Goal: Task Accomplishment & Management: Use online tool/utility

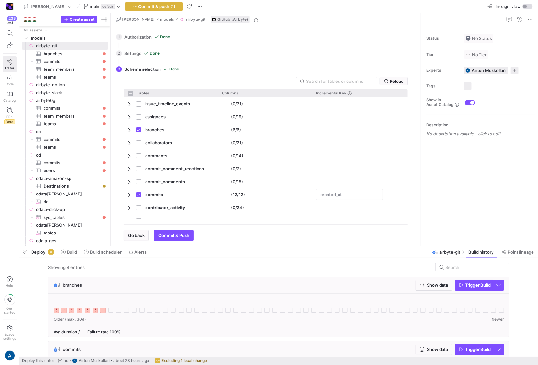
scroll to position [1, 0]
click at [469, 285] on span "Trigger Build" at bounding box center [478, 285] width 26 height 5
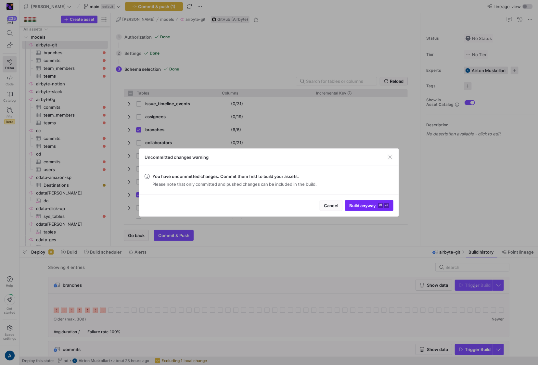
click at [365, 202] on span "submit" at bounding box center [369, 206] width 48 height 10
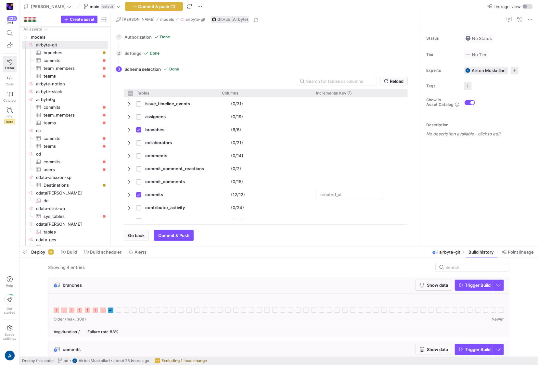
click at [110, 309] on icon at bounding box center [110, 310] width 5 height 5
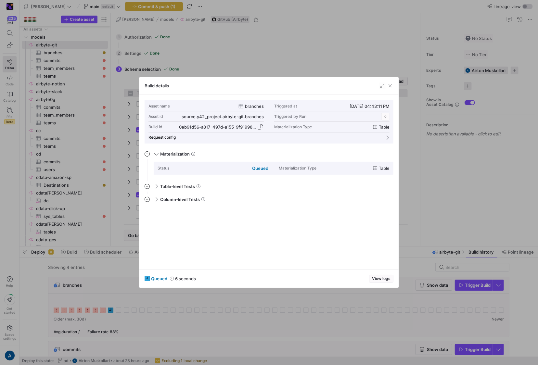
scroll to position [58, 0]
click at [257, 125] on div "0eb91d56-a817-497d-a155-9f91998f99cc" at bounding box center [221, 126] width 85 height 5
click at [260, 125] on span "button" at bounding box center [260, 127] width 6 height 6
click at [99, 213] on div at bounding box center [269, 182] width 538 height 365
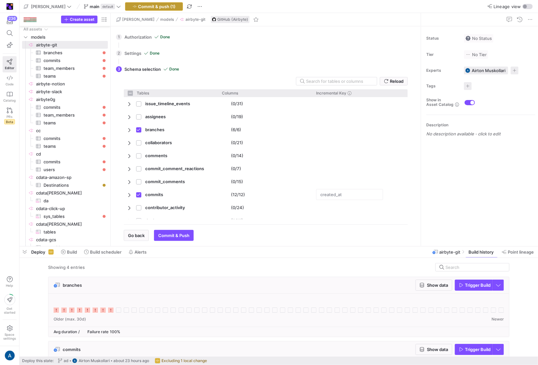
click at [149, 3] on span "button" at bounding box center [153, 7] width 57 height 8
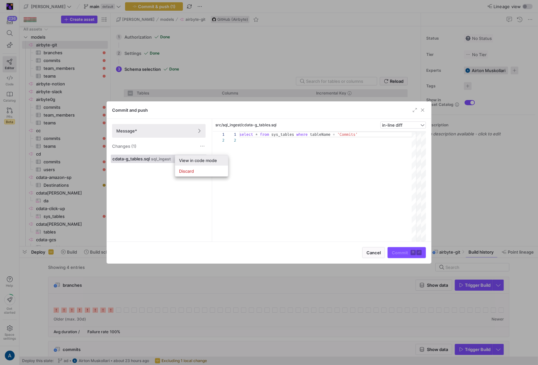
scroll to position [6, 0]
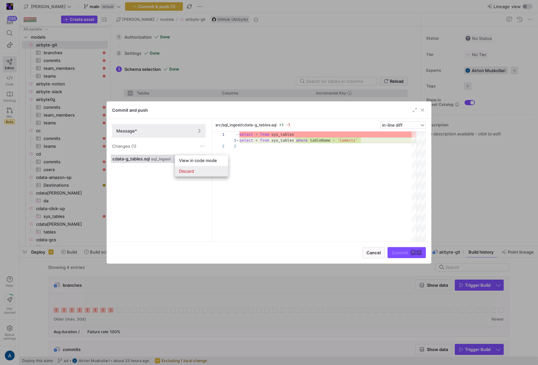
click at [186, 169] on span "Discard" at bounding box center [186, 171] width 15 height 5
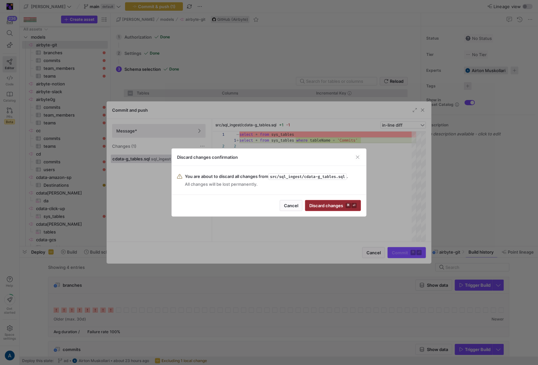
click at [330, 205] on span "Discard changes ⌘ ⏎" at bounding box center [332, 205] width 47 height 5
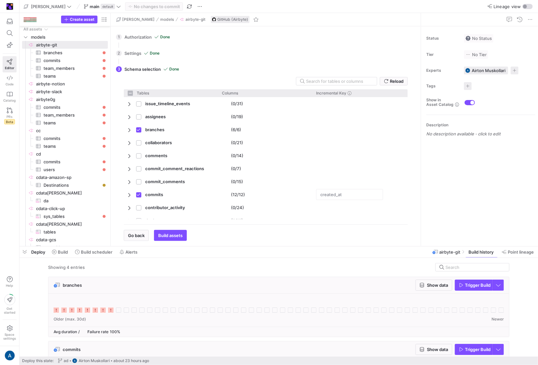
checkbox input "false"
click at [86, 20] on span "Create asset" at bounding box center [82, 19] width 25 height 5
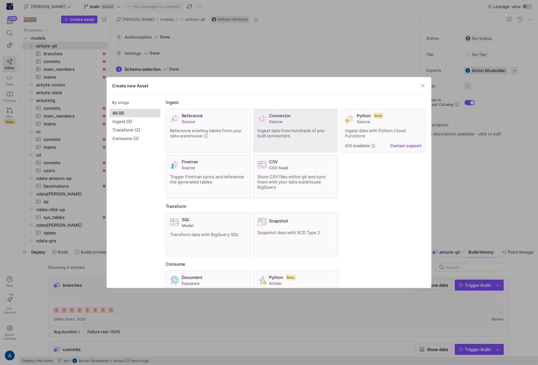
click at [299, 133] on div "Ingest data from hundreds of pre-built connectors" at bounding box center [296, 133] width 77 height 10
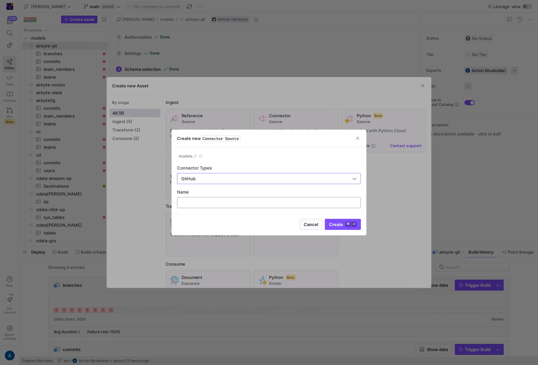
type input "GitHub"
click at [263, 198] on div at bounding box center [269, 203] width 173 height 10
type input "y"
type input "airbyte-git2"
click at [344, 228] on span "submit" at bounding box center [342, 224] width 35 height 10
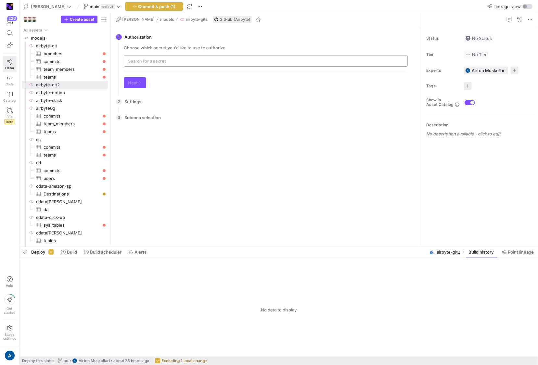
click at [217, 60] on input "text" at bounding box center [266, 60] width 276 height 5
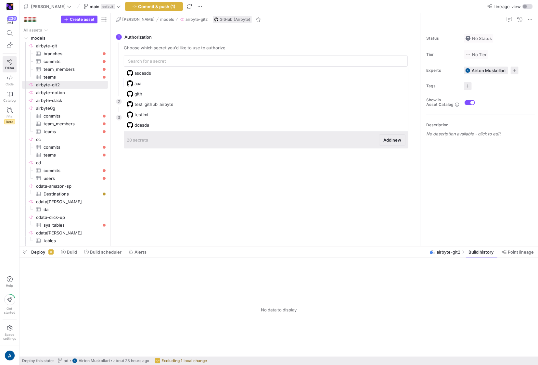
click at [395, 140] on span "Add new" at bounding box center [392, 139] width 18 height 5
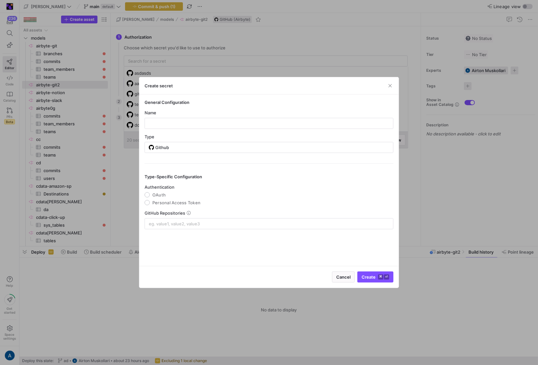
click at [173, 130] on y42-credential-form "General Configuration Name Type Github Type-Specific Configuration Authenticati…" at bounding box center [269, 165] width 249 height 130
click at [177, 123] on input "text" at bounding box center [269, 123] width 238 height 5
type input "fasfsasfa"
click at [149, 190] on mat-radio-group "Authentication OAuth Personal Access Token" at bounding box center [269, 195] width 249 height 21
click at [149, 194] on input "OAuth" at bounding box center [147, 194] width 5 height 5
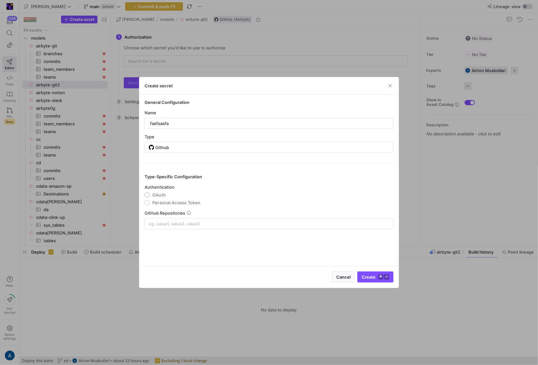
radio input "true"
click at [188, 228] on div at bounding box center [269, 224] width 240 height 10
type input "goes-funky/integrations"
click at [352, 280] on span "submit" at bounding box center [357, 277] width 71 height 10
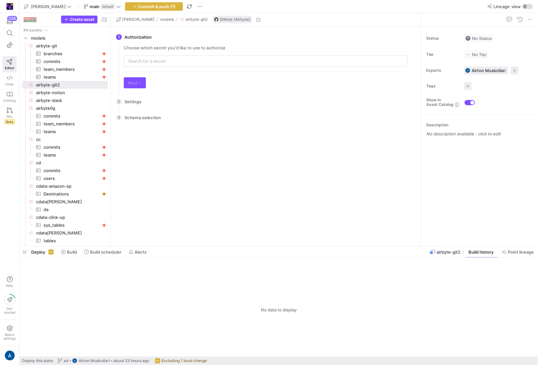
type input "fasfsasfa"
click at [140, 88] on div "Choose which secret you'd like to use to authorize fasfsasfa Next" at bounding box center [266, 69] width 294 height 48
click at [140, 85] on span "button" at bounding box center [134, 83] width 21 height 10
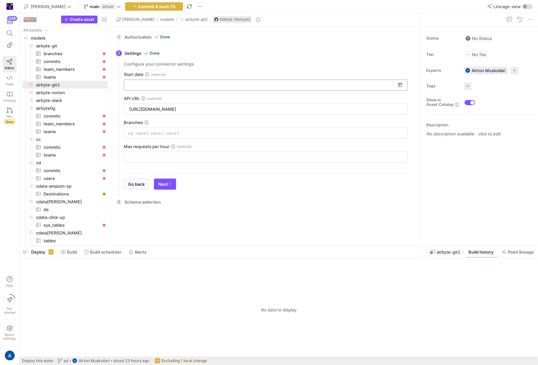
click at [141, 80] on div at bounding box center [262, 85] width 268 height 10
click at [148, 87] on input at bounding box center [262, 85] width 268 height 5
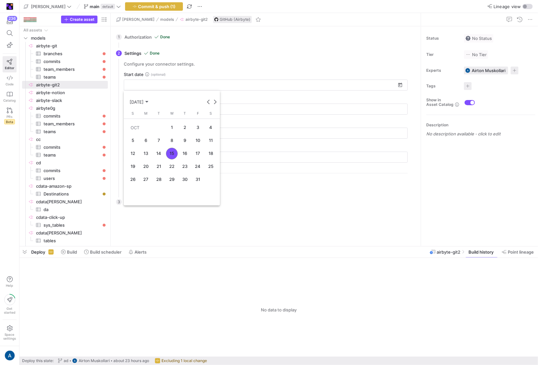
click at [174, 127] on span "1" at bounding box center [172, 128] width 12 height 12
type input "[DATE]"
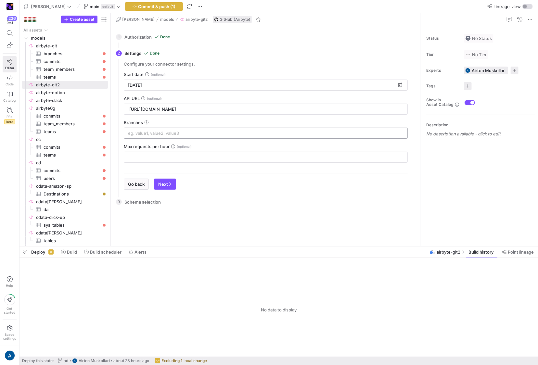
click at [152, 134] on input at bounding box center [266, 133] width 276 height 5
type input "main"
click at [149, 157] on input "number" at bounding box center [265, 157] width 273 height 5
type input "2222"
click at [165, 183] on span "Next" at bounding box center [165, 184] width 14 height 5
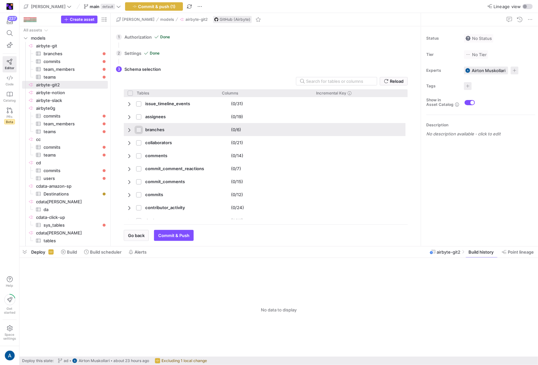
click at [137, 131] on input "Press Space to toggle row selection (unchecked)" at bounding box center [138, 129] width 5 height 5
checkbox input "true"
checkbox input "false"
checkbox input "true"
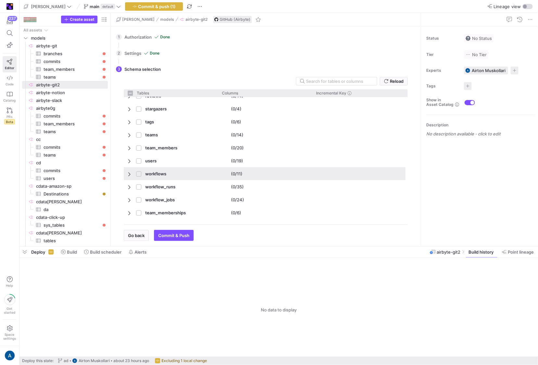
scroll to position [385, 0]
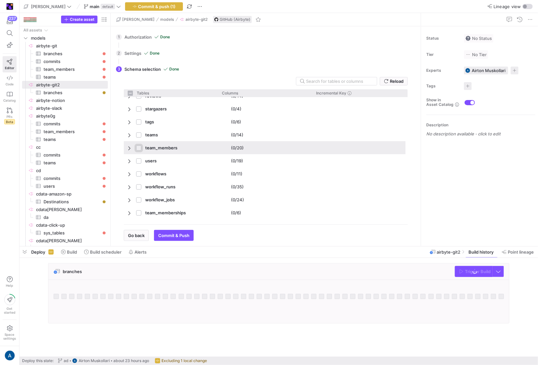
click at [137, 146] on input "Press Space to toggle row selection (unchecked)" at bounding box center [138, 148] width 5 height 5
checkbox input "true"
checkbox input "false"
checkbox input "true"
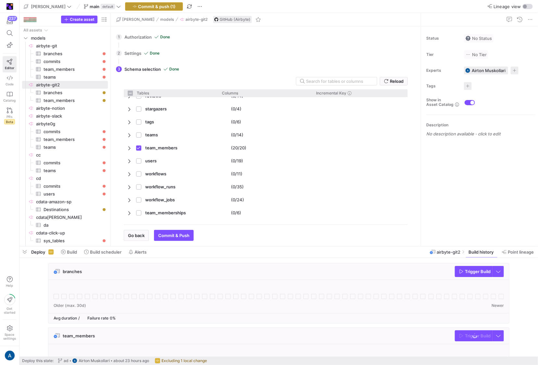
click at [138, 4] on span "Commit & push (1)" at bounding box center [156, 6] width 37 height 5
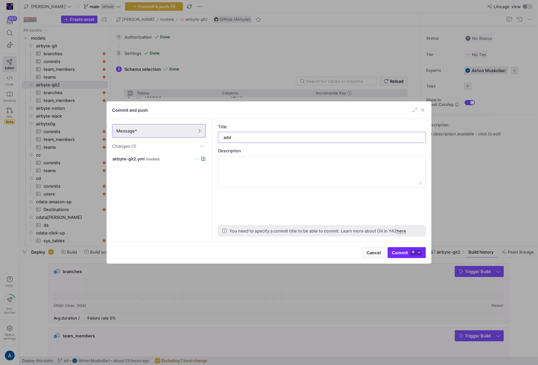
type input "add"
click at [402, 249] on span "submit" at bounding box center [407, 253] width 38 height 10
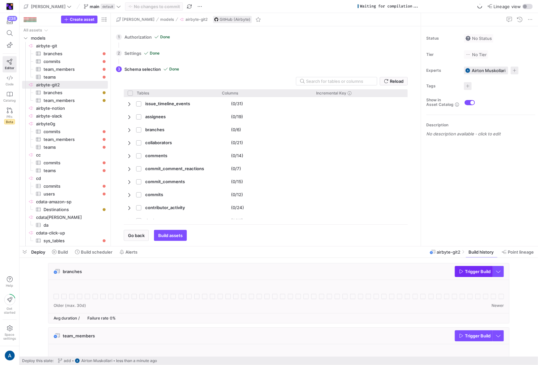
click at [461, 272] on icon "button" at bounding box center [461, 271] width 5 height 5
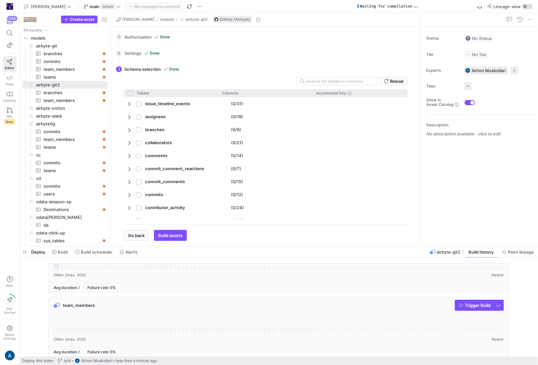
scroll to position [35, 0]
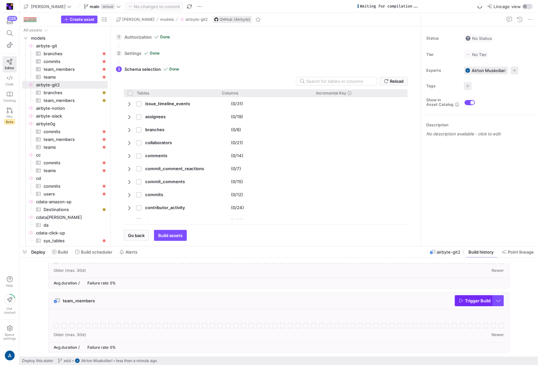
click at [477, 303] on span "Trigger Build" at bounding box center [478, 300] width 26 height 5
click at [56, 325] on rect at bounding box center [56, 325] width 5 height 5
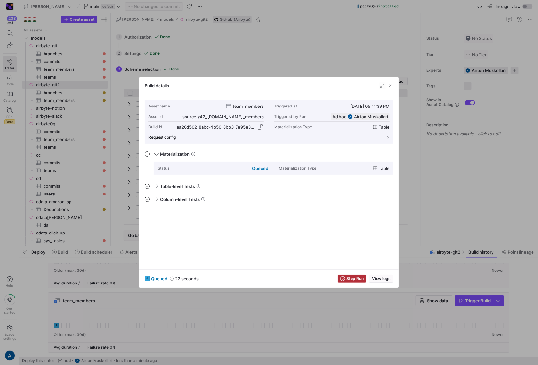
click at [244, 125] on div "aa20d502-8abc-4b50-8bb3-7e95e31ef1c8" at bounding box center [216, 126] width 79 height 5
click at [263, 127] on span "button" at bounding box center [260, 127] width 6 height 6
drag, startPoint x: 456, startPoint y: 190, endPoint x: 449, endPoint y: 194, distance: 7.8
click at [456, 190] on div at bounding box center [269, 182] width 538 height 365
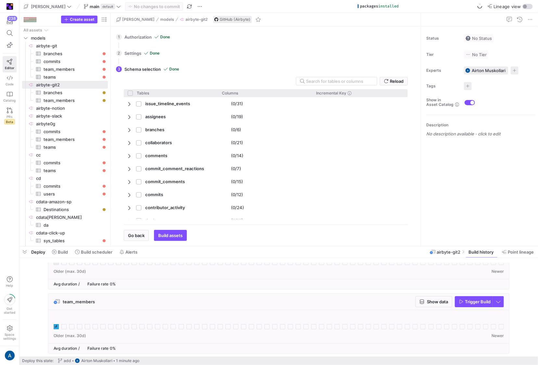
scroll to position [35, 0]
click at [58, 328] on icon at bounding box center [56, 325] width 5 height 5
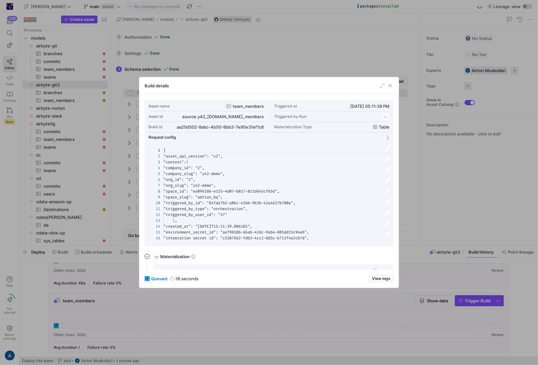
scroll to position [58, 0]
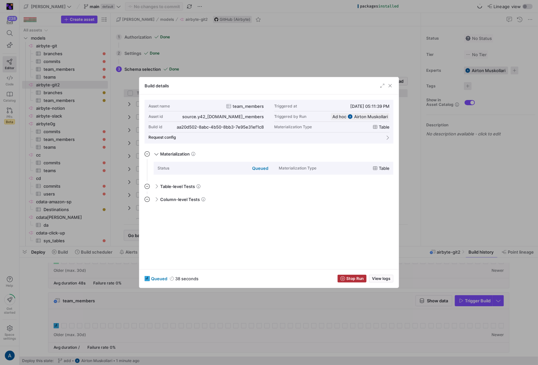
click at [339, 323] on div at bounding box center [269, 182] width 538 height 365
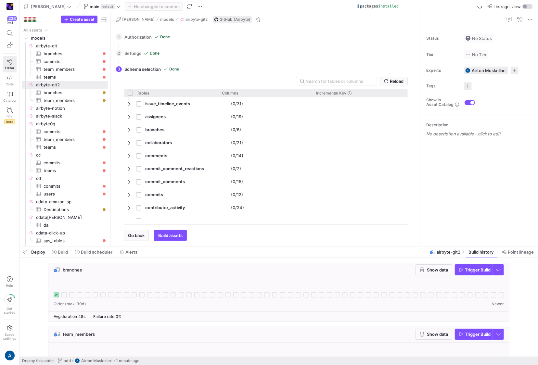
scroll to position [0, 0]
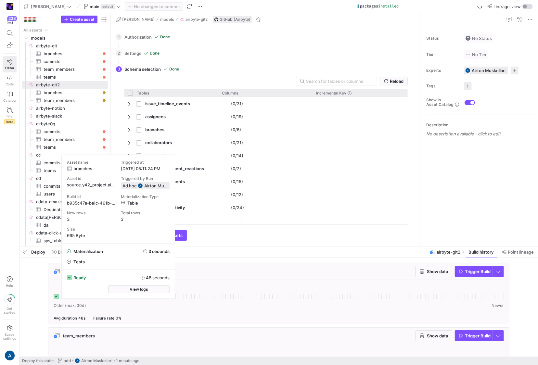
click at [55, 297] on icon at bounding box center [56, 296] width 5 height 5
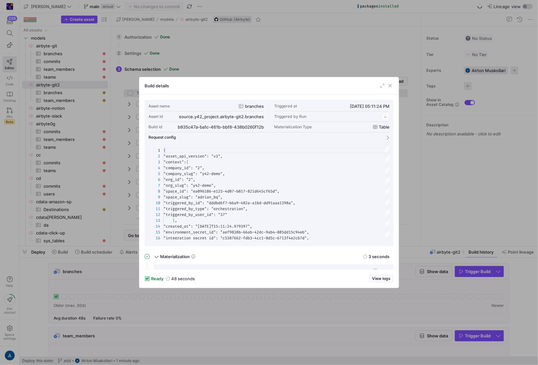
scroll to position [58, 0]
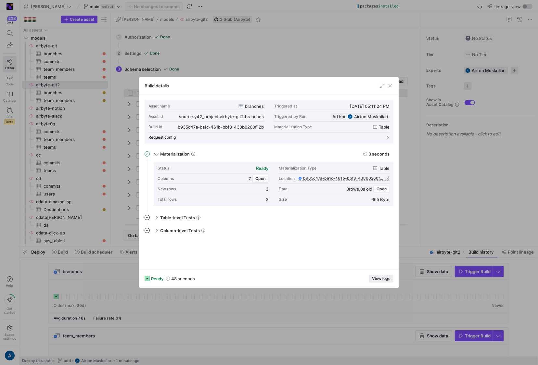
click at [375, 276] on span "button" at bounding box center [382, 278] width 24 height 7
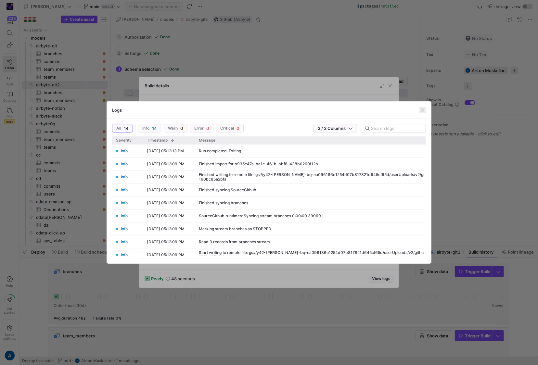
click at [424, 112] on span "button" at bounding box center [423, 110] width 6 height 6
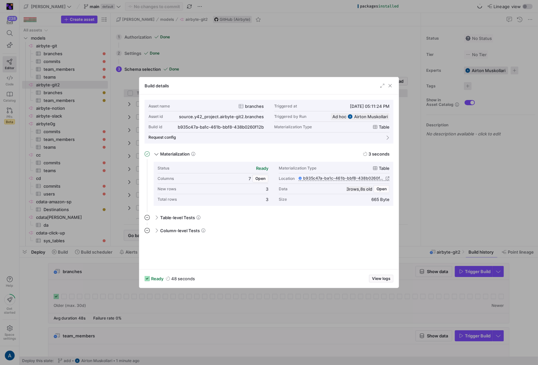
click at [63, 270] on div at bounding box center [269, 182] width 538 height 365
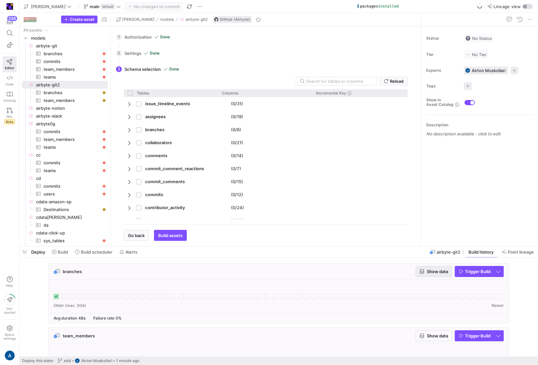
click at [431, 274] on span "button" at bounding box center [434, 271] width 36 height 10
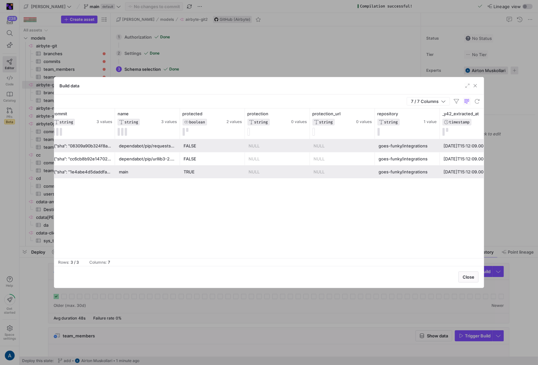
scroll to position [0, 0]
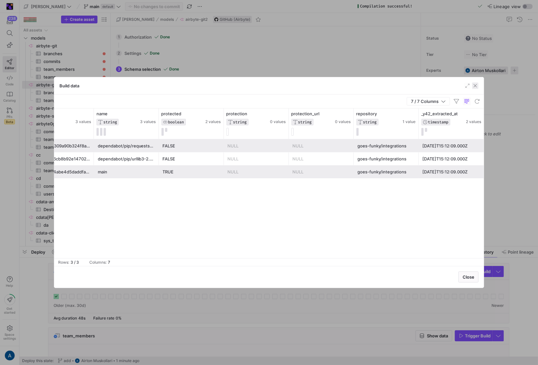
click at [478, 85] on span "button" at bounding box center [475, 86] width 6 height 6
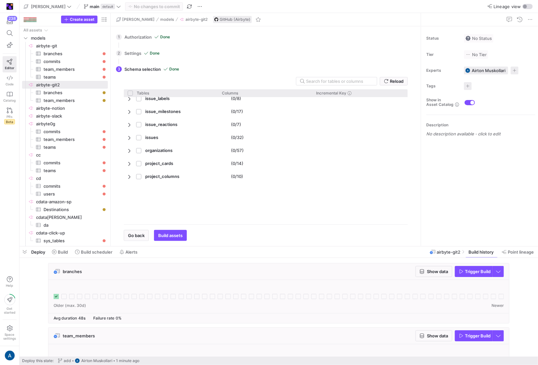
scroll to position [211, 0]
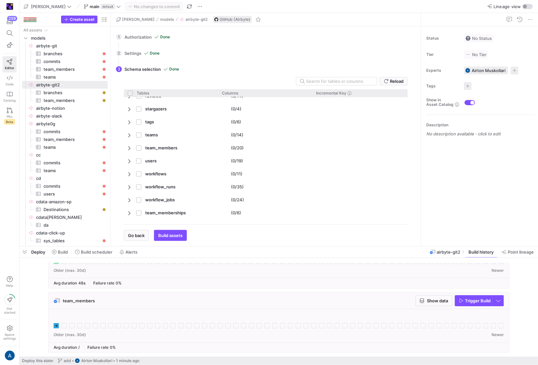
click at [57, 328] on icon at bounding box center [56, 325] width 5 height 5
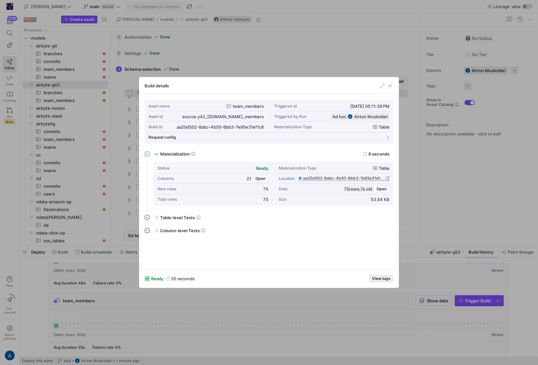
click at [384, 280] on span "View logs" at bounding box center [381, 279] width 19 height 5
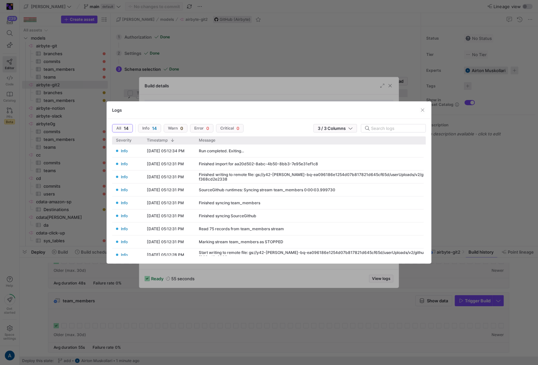
click at [417, 110] on div "Logs" at bounding box center [269, 110] width 324 height 17
click at [421, 110] on span "button" at bounding box center [423, 110] width 6 height 6
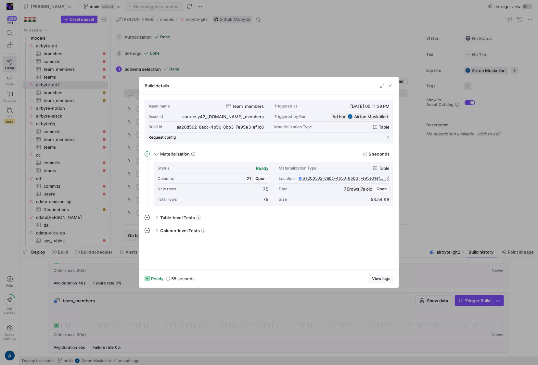
click at [426, 330] on div at bounding box center [269, 182] width 538 height 365
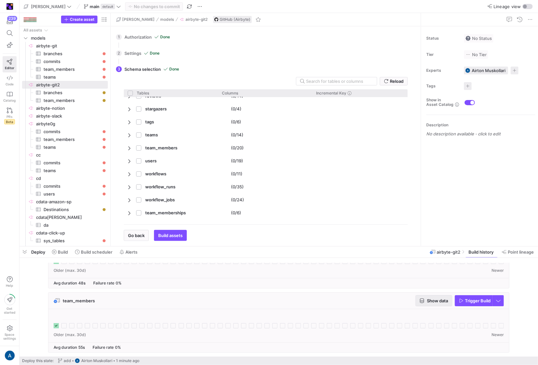
click at [437, 297] on span "button" at bounding box center [434, 301] width 36 height 10
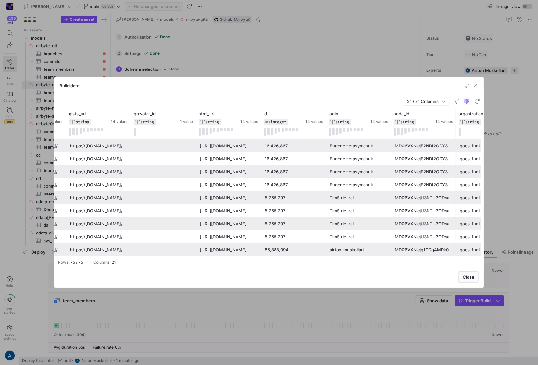
click at [266, 318] on div at bounding box center [269, 182] width 538 height 365
click at [266, 318] on div at bounding box center [279, 323] width 450 height 16
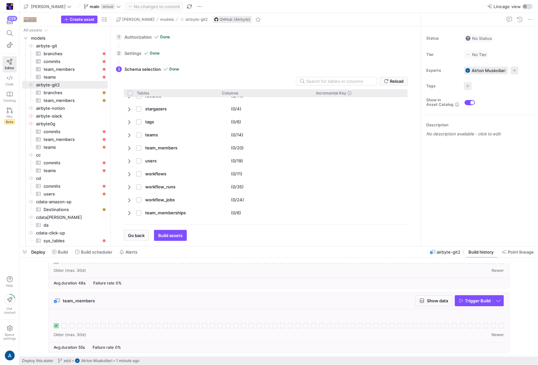
click at [266, 318] on div at bounding box center [279, 323] width 450 height 16
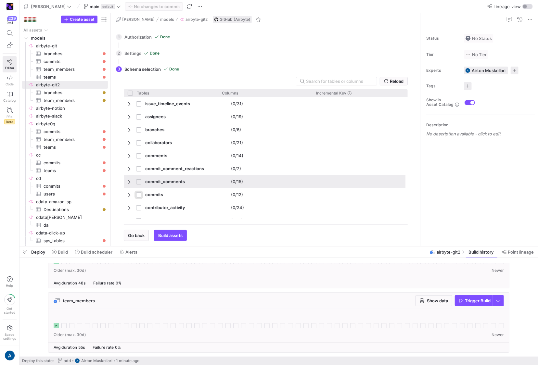
click at [138, 194] on input "Press Space to toggle row selection (unchecked)" at bounding box center [138, 194] width 5 height 5
checkbox input "true"
checkbox input "false"
checkbox input "true"
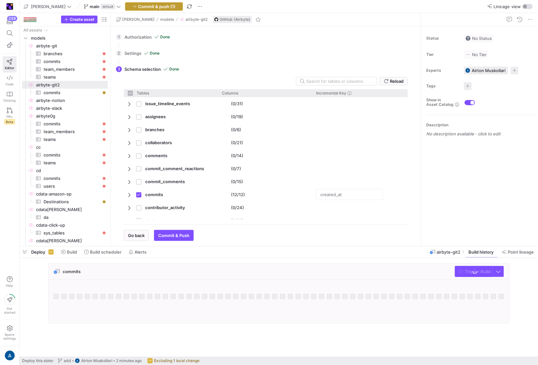
click at [154, 6] on span "Commit & push (1)" at bounding box center [156, 6] width 37 height 5
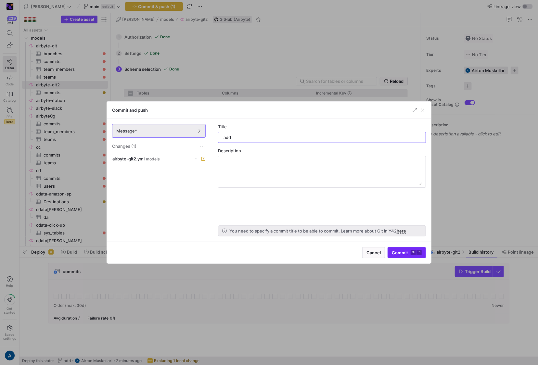
type input "add"
click at [397, 252] on span "Commit ⌘ ⏎" at bounding box center [407, 252] width 30 height 5
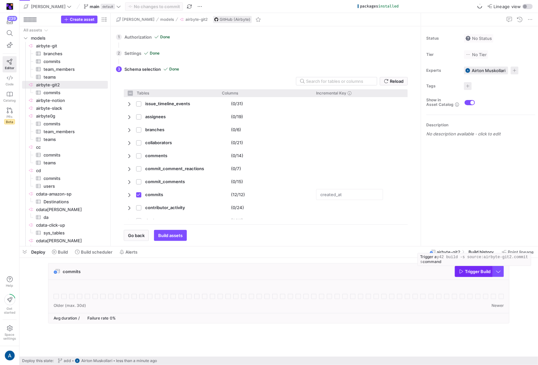
click at [471, 273] on span "Trigger Build" at bounding box center [478, 271] width 26 height 5
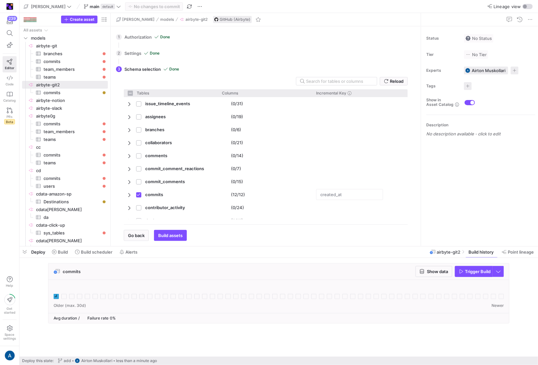
click at [74, 274] on div "commits" at bounding box center [67, 271] width 27 height 6
click at [56, 296] on rect at bounding box center [56, 296] width 5 height 5
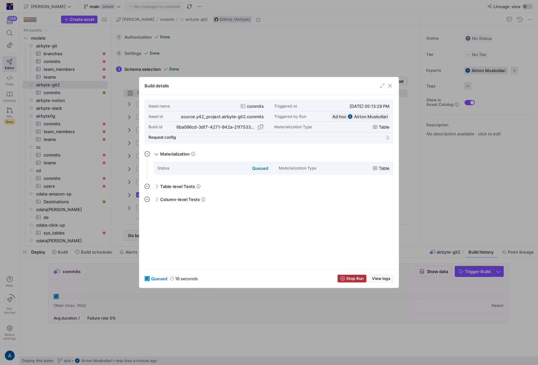
click at [262, 125] on span "button" at bounding box center [260, 127] width 6 height 6
click at [391, 87] on span "button" at bounding box center [390, 86] width 6 height 6
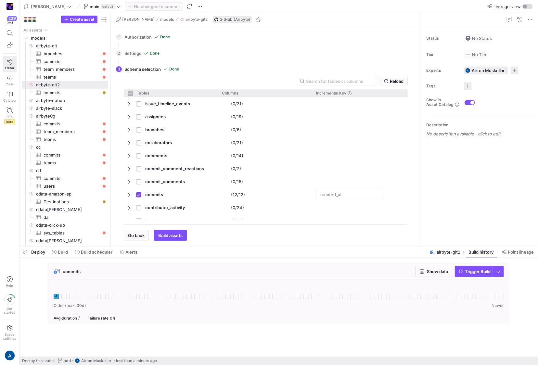
click at [432, 326] on div "commits Show data Trigger Build" at bounding box center [277, 295] width 516 height 64
click at [106, 293] on div "ready 21 rows 10/15/25, 05:14 PM" at bounding box center [103, 297] width 98 height 8
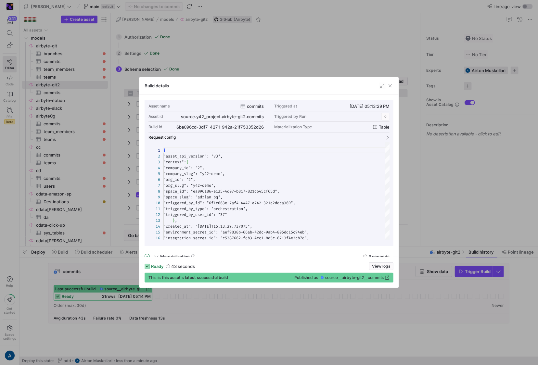
scroll to position [58, 0]
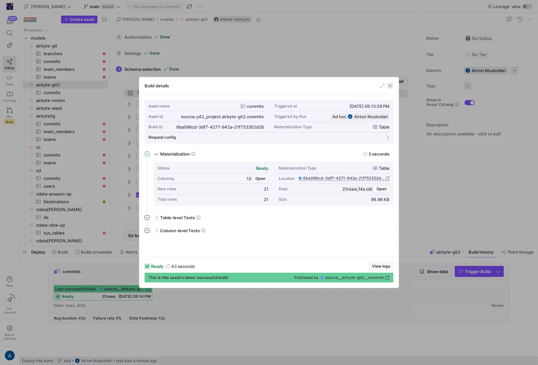
click at [392, 88] on span "button" at bounding box center [390, 86] width 6 height 6
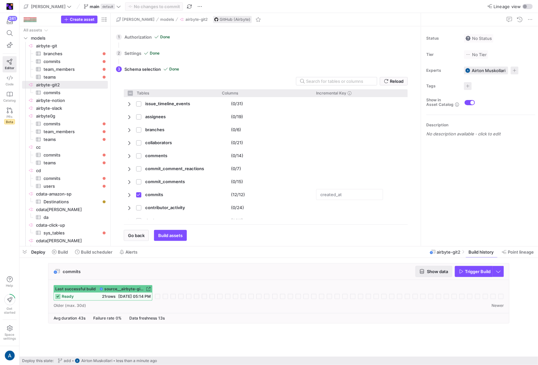
click at [431, 271] on span "Show data" at bounding box center [437, 271] width 21 height 5
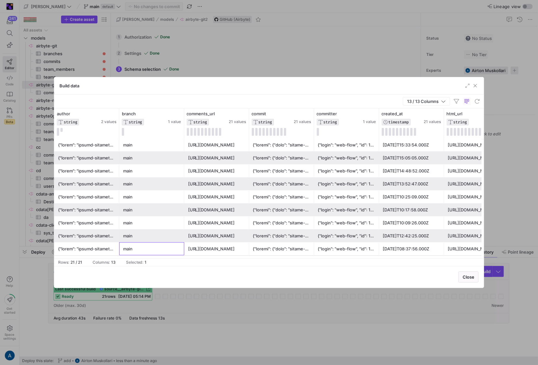
scroll to position [40, 0]
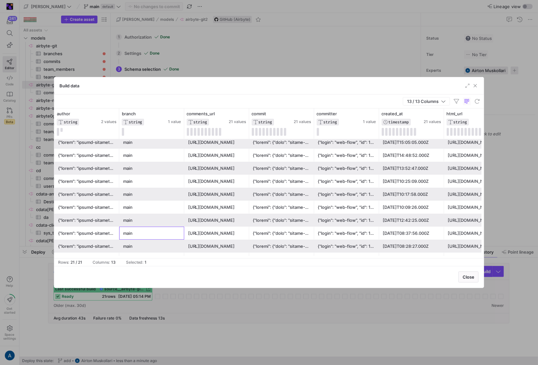
drag, startPoint x: 171, startPoint y: 255, endPoint x: 376, endPoint y: 284, distance: 207.1
click at [376, 284] on div "Build data 13 / 13 Columns Drag here to set row groups Drag here to set column …" at bounding box center [269, 182] width 431 height 211
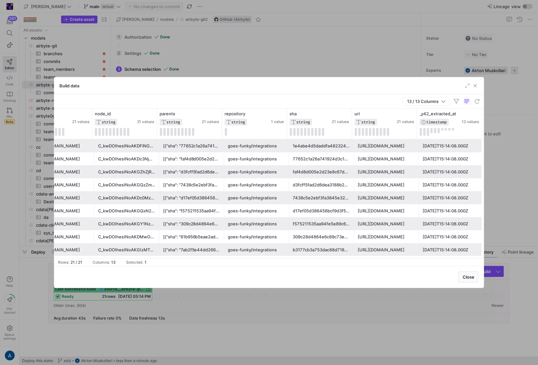
scroll to position [155, 0]
click at [176, 332] on div at bounding box center [269, 182] width 538 height 365
click at [176, 332] on cdk-virtual-scroll-viewport "commits Show data Trigger Build Last successful build source__airbyte-git2__com…" at bounding box center [278, 310] width 519 height 94
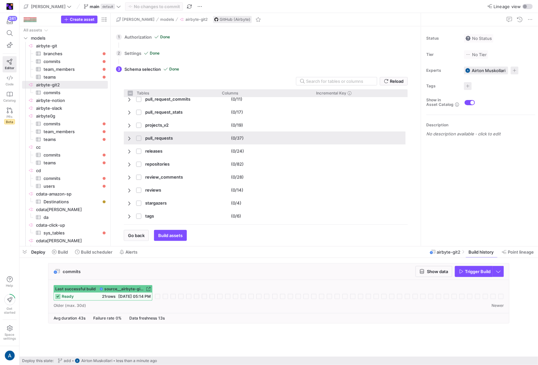
scroll to position [290, 0]
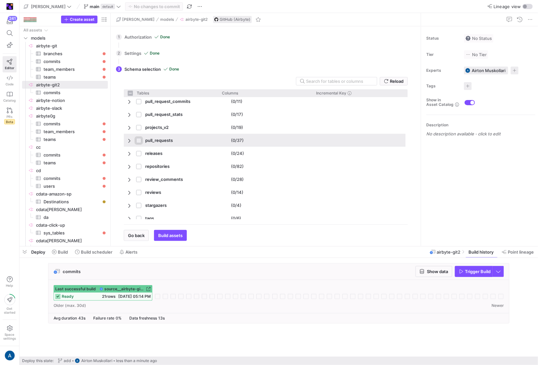
click at [138, 139] on input "Press Space to toggle row selection (unchecked)" at bounding box center [138, 140] width 5 height 5
checkbox input "true"
checkbox input "false"
checkbox input "true"
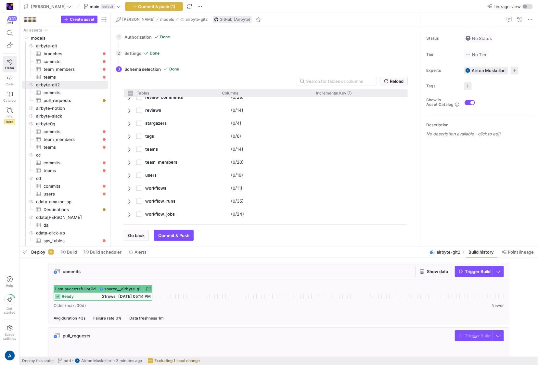
scroll to position [385, 0]
click at [138, 7] on span "Commit & push (1)" at bounding box center [156, 6] width 37 height 5
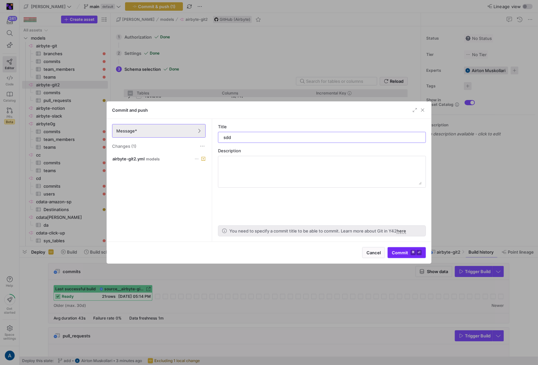
type input "sdd"
click at [398, 256] on span "submit" at bounding box center [407, 253] width 38 height 10
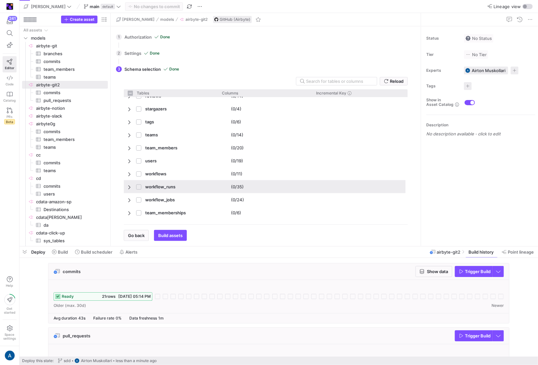
scroll to position [213, 0]
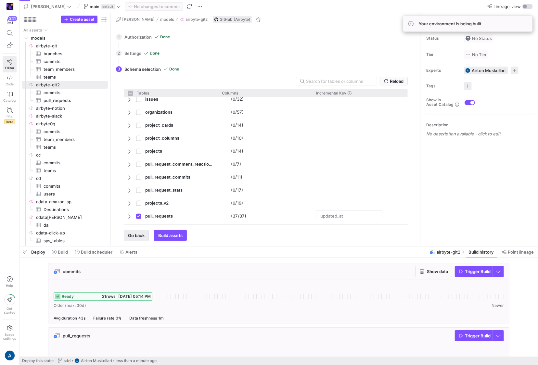
click at [143, 231] on span "button" at bounding box center [136, 235] width 24 height 10
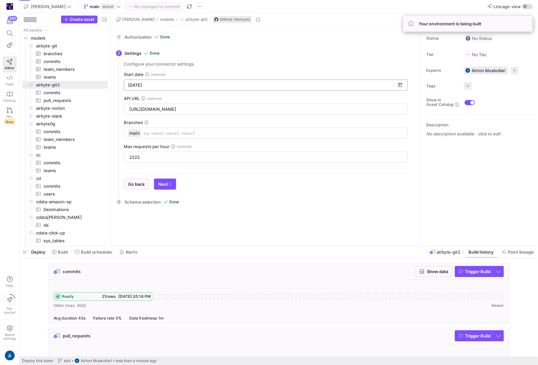
click at [150, 88] on div "[DATE]" at bounding box center [262, 85] width 268 height 10
click at [134, 82] on div "[DATE]" at bounding box center [262, 85] width 268 height 10
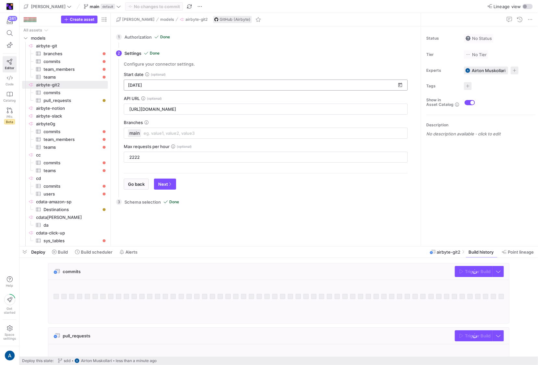
click at [132, 82] on div "[DATE]" at bounding box center [262, 85] width 268 height 10
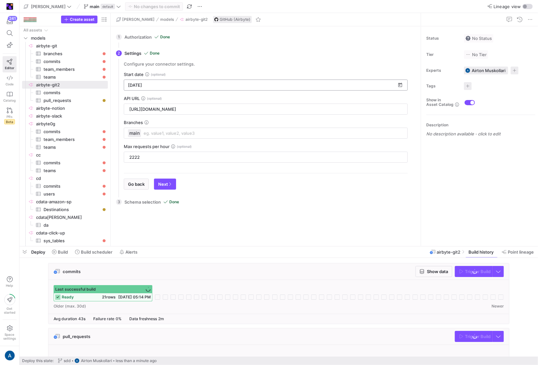
click at [140, 85] on input "[DATE]" at bounding box center [262, 85] width 268 height 5
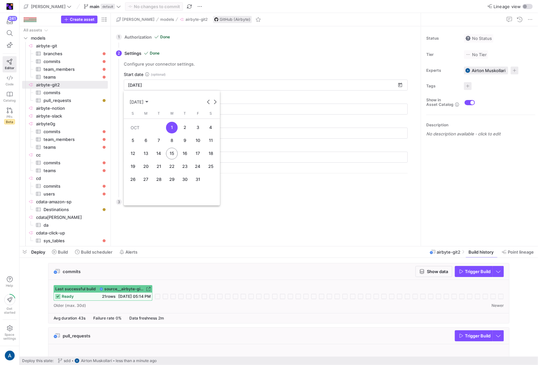
click at [205, 99] on div "OCT 2025 OCT 2025" at bounding box center [171, 102] width 93 height 8
click at [156, 104] on div "OCT 2025 OCT 2025" at bounding box center [171, 102] width 93 height 8
click at [149, 103] on span "OCT 2025" at bounding box center [139, 101] width 19 height 5
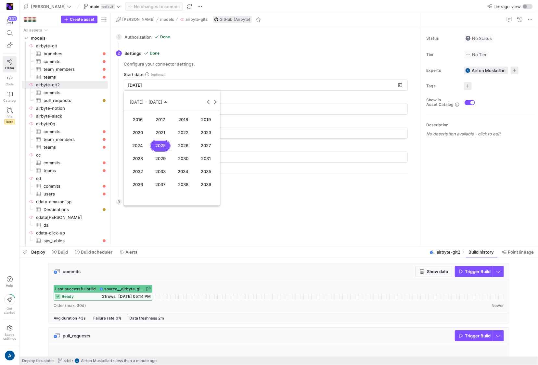
click at [163, 135] on span "2021" at bounding box center [160, 133] width 20 height 12
click at [142, 131] on span "JAN" at bounding box center [137, 133] width 20 height 12
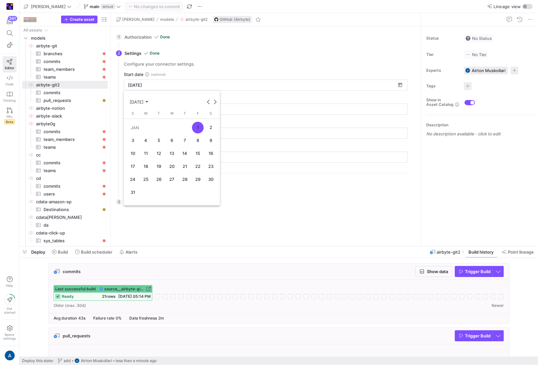
click at [194, 127] on span "1" at bounding box center [198, 128] width 12 height 12
type input "1/1/2021"
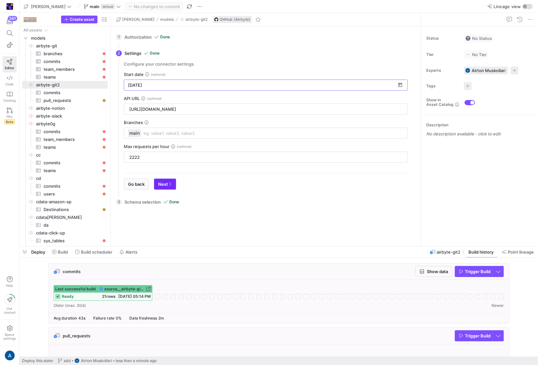
click at [168, 186] on span "Next" at bounding box center [165, 184] width 14 height 5
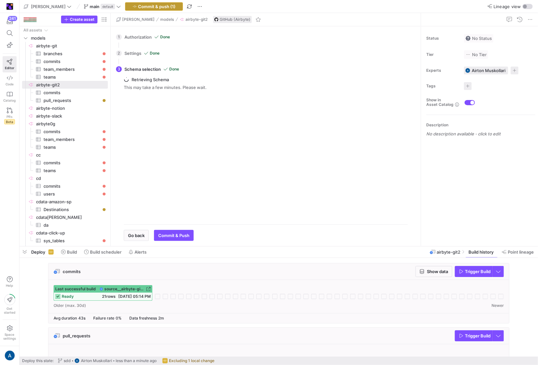
click at [144, 9] on span "button" at bounding box center [153, 7] width 57 height 8
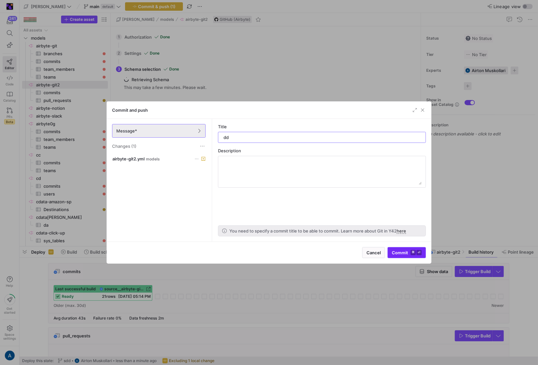
type input "dd"
click at [405, 249] on span "submit" at bounding box center [407, 253] width 38 height 10
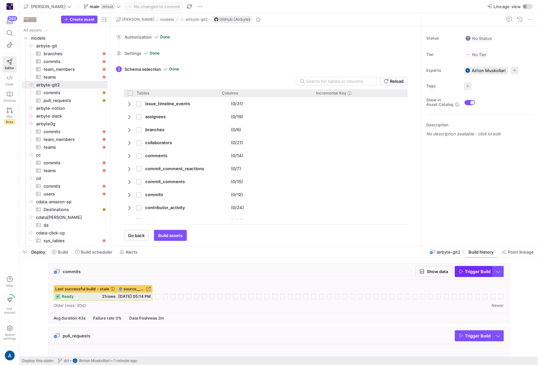
click at [478, 272] on span "Trigger Build" at bounding box center [478, 271] width 26 height 5
click at [158, 297] on icon at bounding box center [157, 296] width 5 height 5
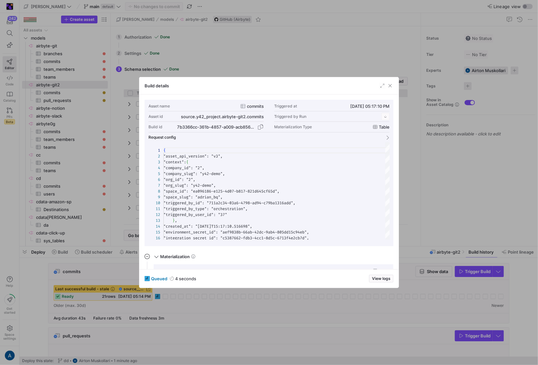
scroll to position [58, 0]
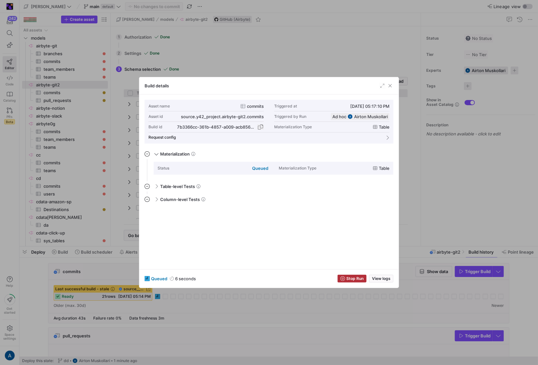
click at [261, 126] on span "button" at bounding box center [260, 127] width 6 height 6
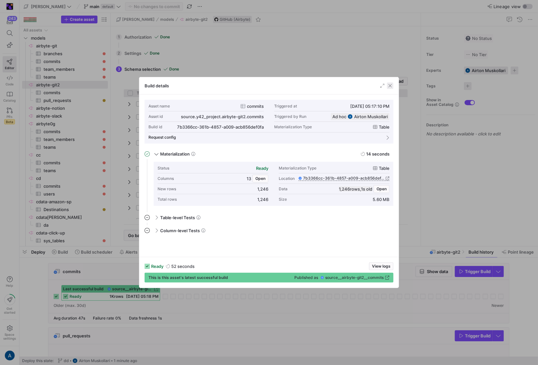
click at [391, 84] on span "button" at bounding box center [390, 86] width 6 height 6
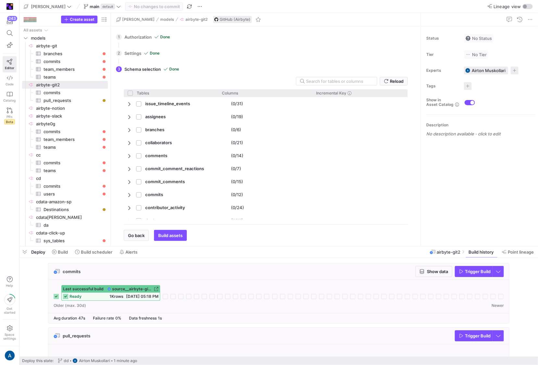
click at [128, 293] on div "ready 1K rows 10/15/25, 05:18 PM" at bounding box center [111, 297] width 98 height 8
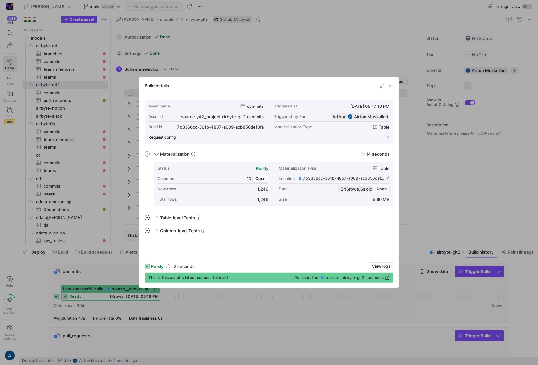
click at [471, 244] on div at bounding box center [269, 182] width 538 height 365
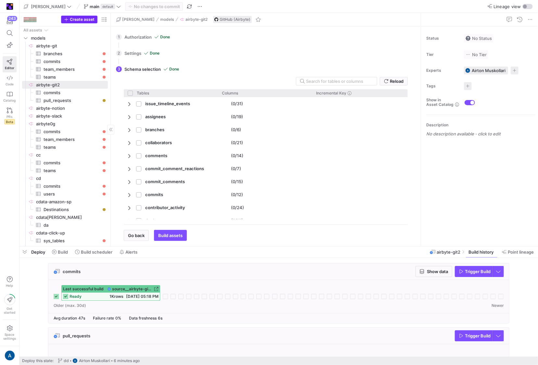
click at [76, 19] on span "Create asset" at bounding box center [82, 19] width 25 height 5
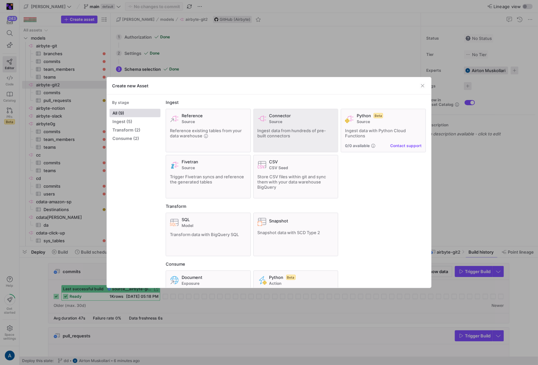
click at [276, 118] on span "Connector" at bounding box center [280, 115] width 22 height 5
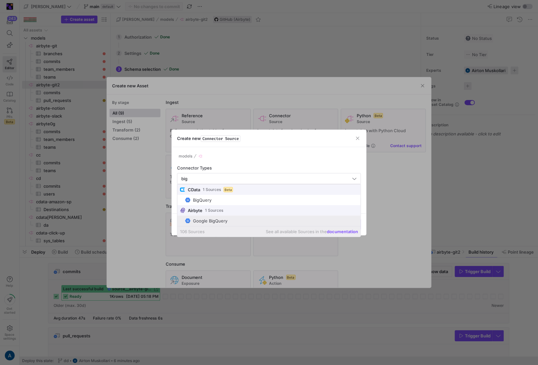
click at [240, 221] on span "Google BigQuery" at bounding box center [271, 220] width 173 height 5
type input "Google BigQuery"
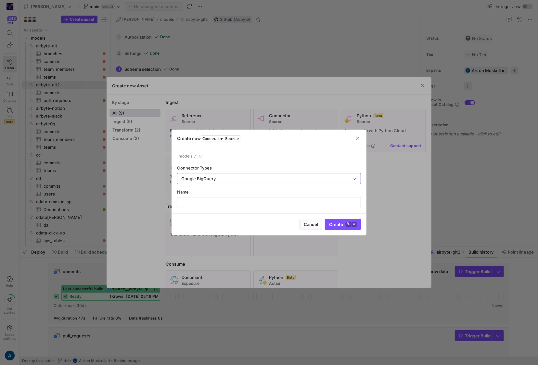
click at [235, 214] on div "Cancel Create ⌘ ⏎" at bounding box center [269, 225] width 194 height 22
click at [237, 197] on div at bounding box center [269, 202] width 184 height 11
type input "airbyte-bwq"
click at [325, 219] on button "Create ⌘ ⏎" at bounding box center [343, 224] width 36 height 11
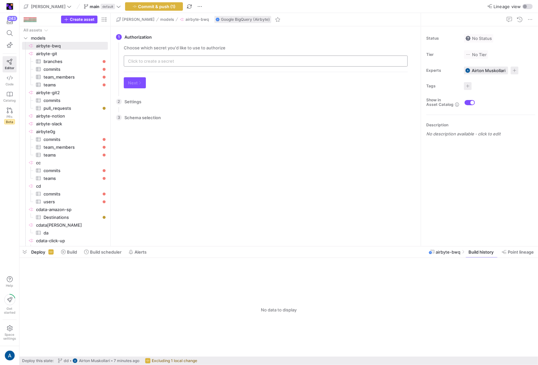
click at [147, 62] on input "text" at bounding box center [266, 60] width 276 height 5
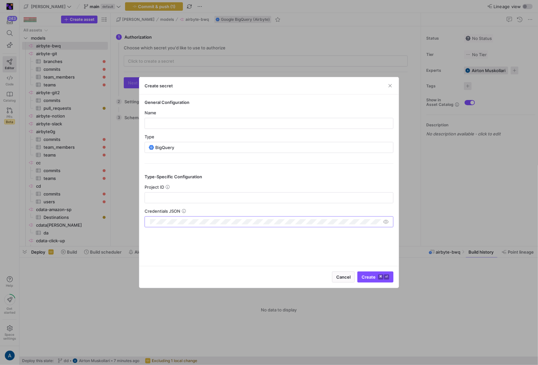
click at [117, 184] on div at bounding box center [269, 182] width 538 height 365
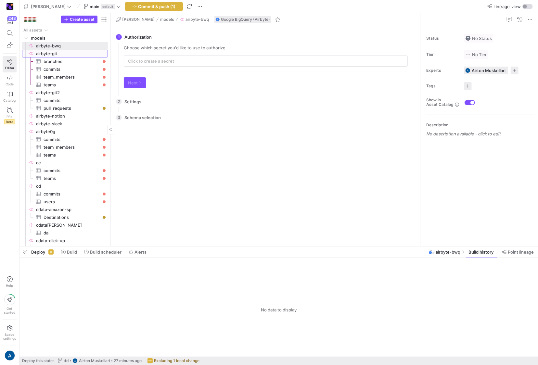
click at [55, 54] on span "airbyte-git​​​​​​​​" at bounding box center [71, 53] width 71 height 7
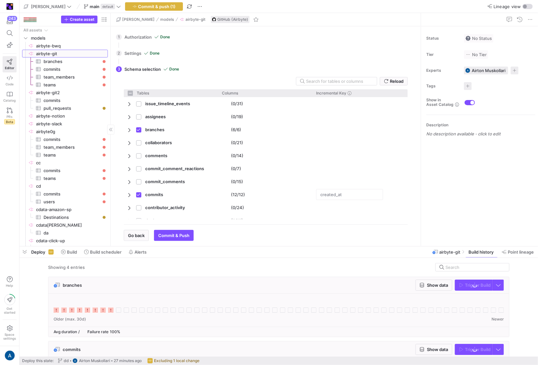
checkbox input "false"
click at [131, 3] on span "button" at bounding box center [153, 7] width 57 height 8
click at [66, 96] on span "airbyte-git2​​​​​​​​" at bounding box center [71, 92] width 71 height 7
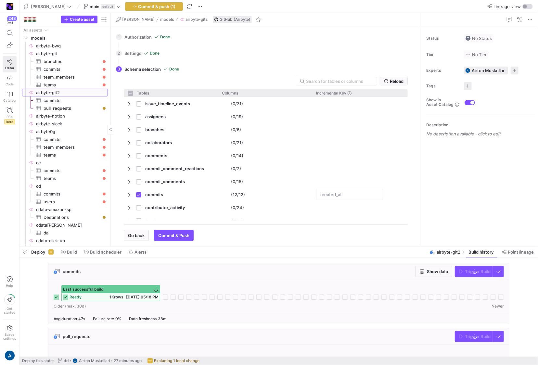
checkbox input "false"
click at [471, 270] on span "Trigger Build" at bounding box center [478, 271] width 26 height 5
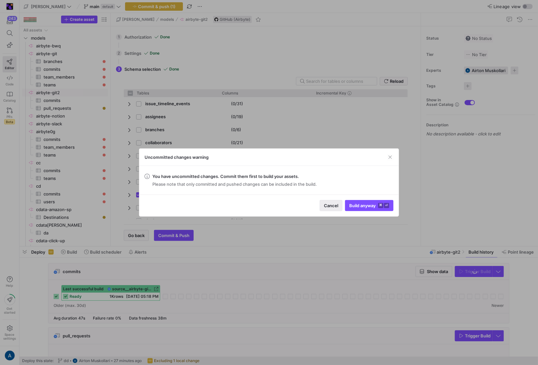
click at [335, 206] on span "Cancel" at bounding box center [331, 205] width 14 height 5
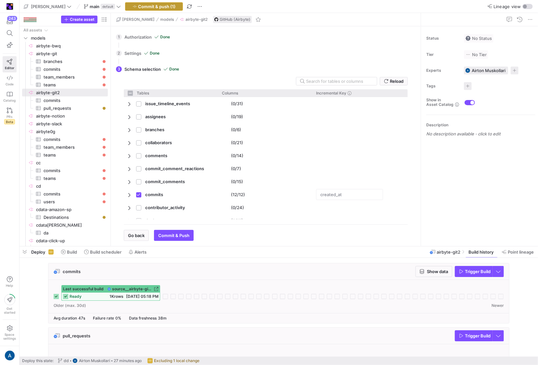
click at [138, 7] on span "Commit & push (1)" at bounding box center [156, 6] width 37 height 5
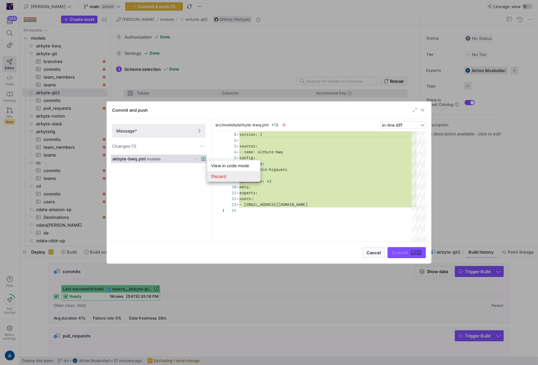
scroll to position [58, 0]
click at [218, 174] on span "Discard" at bounding box center [218, 176] width 15 height 5
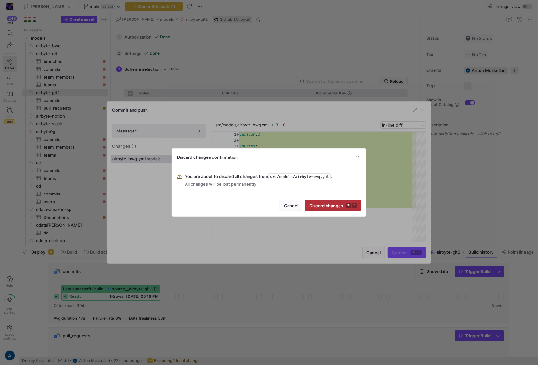
click at [328, 198] on div "Cancel Discard changes ⌘ ⏎" at bounding box center [269, 206] width 194 height 22
click at [331, 206] on span "Discard changes ⌘ ⏎" at bounding box center [332, 205] width 47 height 5
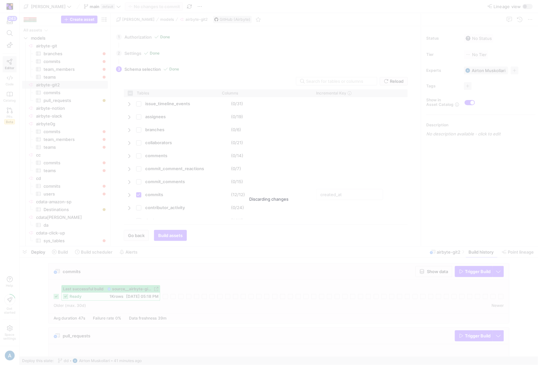
checkbox input "false"
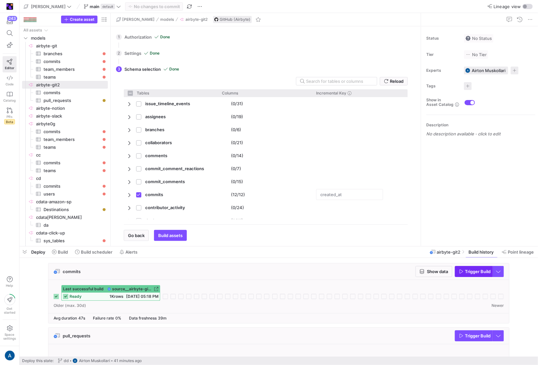
click at [473, 275] on span "button" at bounding box center [473, 271] width 37 height 10
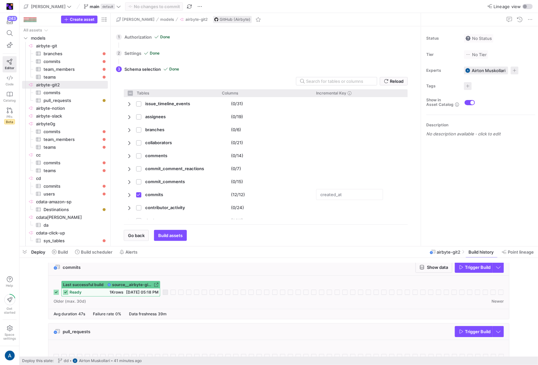
scroll to position [0, 0]
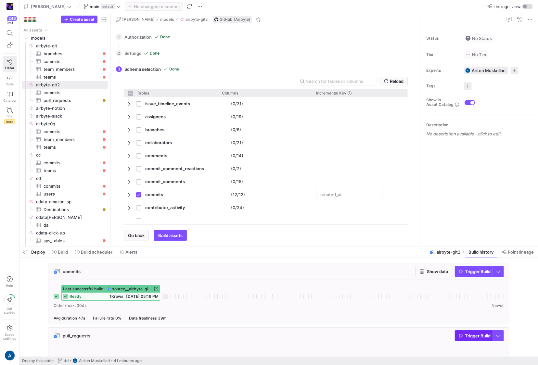
click at [461, 333] on span "Trigger Build" at bounding box center [475, 335] width 32 height 5
click at [169, 298] on div "Last successful build source__airbyte-git2__commits ready 1K rows 10/15/25, 05:…" at bounding box center [279, 293] width 450 height 16
click at [165, 296] on div at bounding box center [165, 296] width 5 height 5
click at [166, 286] on div "Last successful build source__airbyte-git2__commits ready 1K rows 10/15/25, 05:…" at bounding box center [279, 293] width 450 height 16
click at [167, 295] on icon at bounding box center [165, 296] width 5 height 5
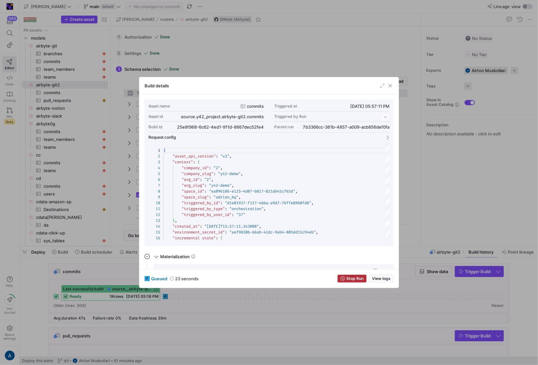
scroll to position [58, 0]
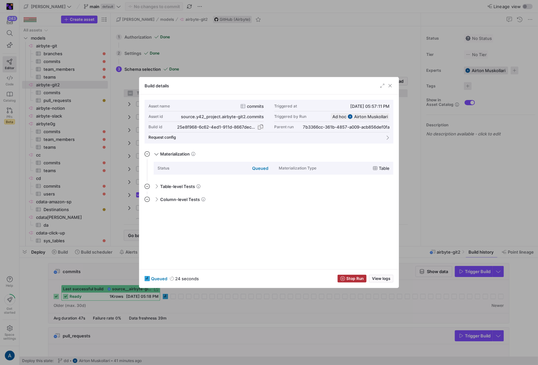
click at [259, 125] on span "button" at bounding box center [260, 127] width 6 height 6
